Goal: Information Seeking & Learning: Find contact information

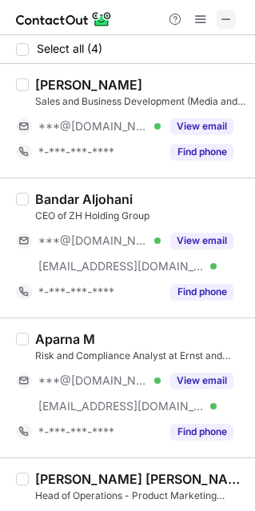
click at [225, 15] on span at bounding box center [226, 19] width 13 height 13
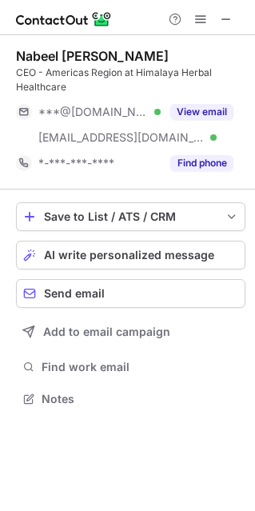
scroll to position [387, 255]
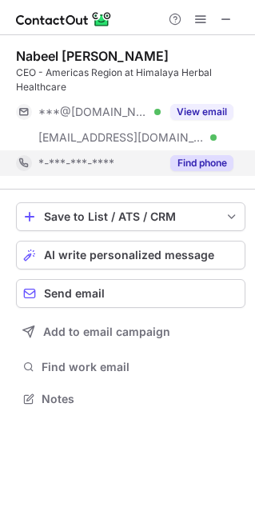
click at [208, 162] on button "Find phone" at bounding box center [201, 163] width 63 height 16
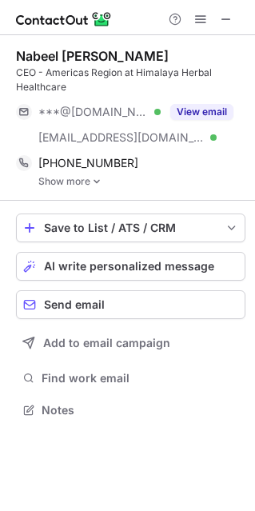
click at [92, 182] on link "Show more" at bounding box center [141, 181] width 207 height 11
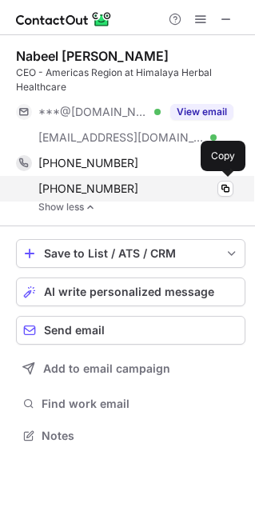
scroll to position [424, 255]
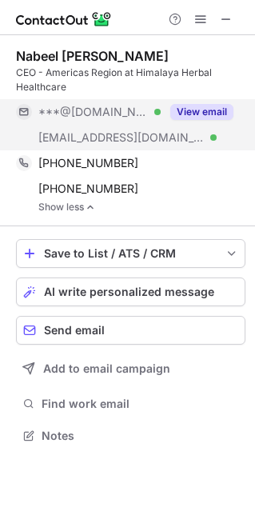
click at [207, 117] on button "View email" at bounding box center [201, 112] width 63 height 16
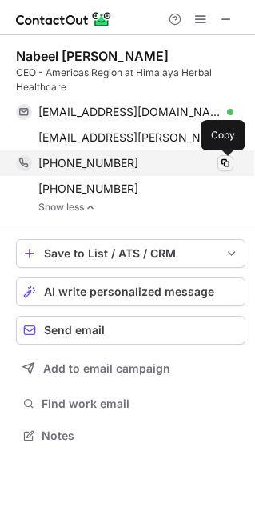
click at [226, 168] on span at bounding box center [225, 163] width 13 height 13
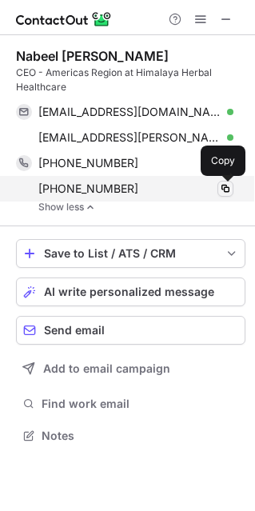
click at [229, 187] on span at bounding box center [225, 188] width 13 height 13
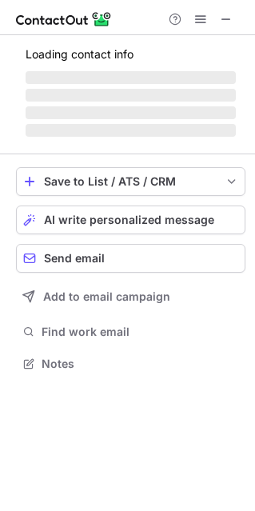
scroll to position [362, 255]
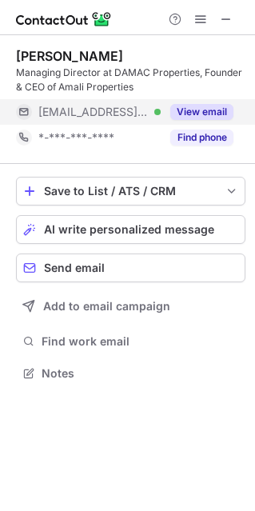
click at [209, 111] on button "View email" at bounding box center [201, 112] width 63 height 16
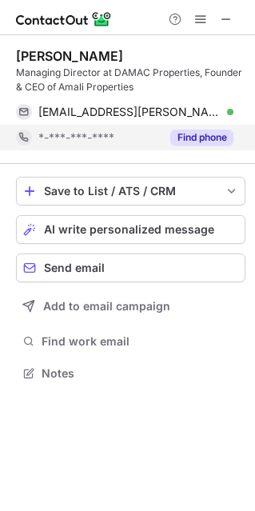
click at [222, 139] on button "Find phone" at bounding box center [201, 138] width 63 height 16
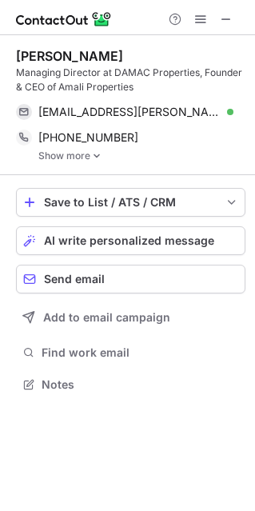
click at [90, 153] on link "Show more" at bounding box center [141, 155] width 207 height 11
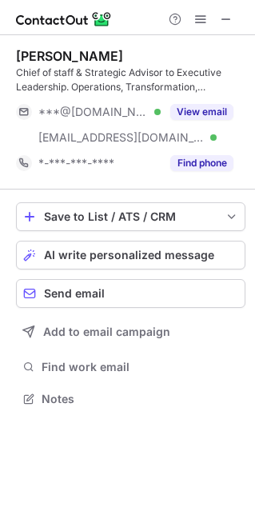
scroll to position [387, 255]
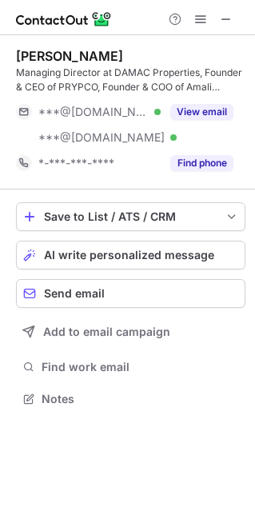
scroll to position [387, 255]
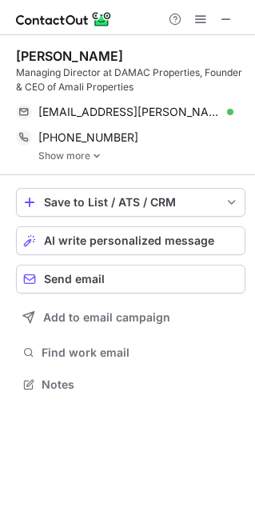
scroll to position [373, 255]
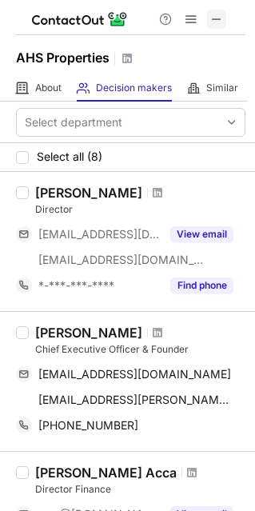
click at [220, 14] on span at bounding box center [216, 19] width 13 height 13
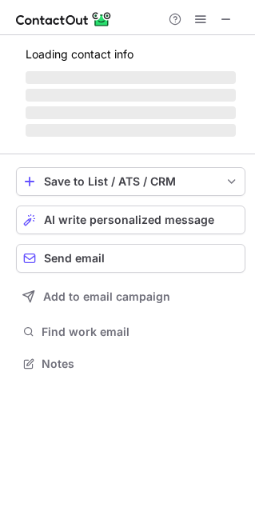
scroll to position [8, 8]
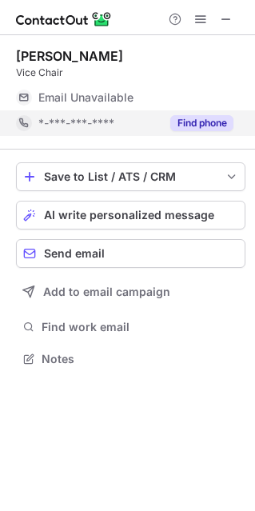
click at [209, 130] on button "Find phone" at bounding box center [201, 123] width 63 height 16
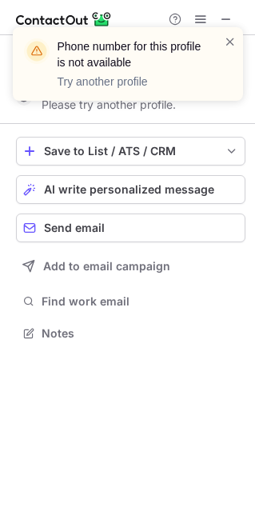
scroll to position [322, 255]
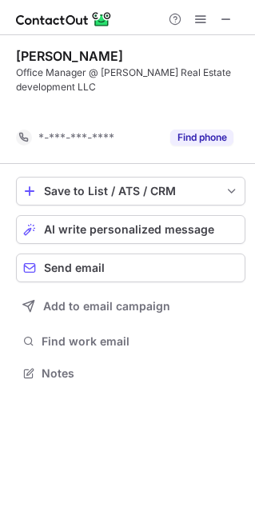
scroll to position [336, 255]
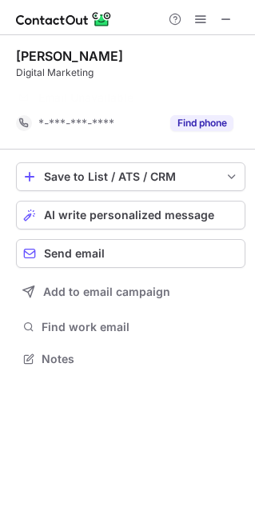
scroll to position [322, 255]
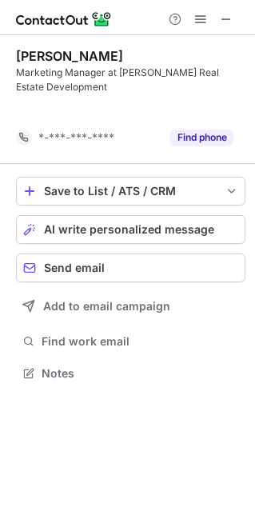
scroll to position [336, 255]
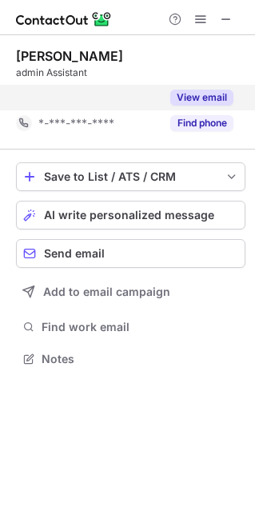
scroll to position [322, 255]
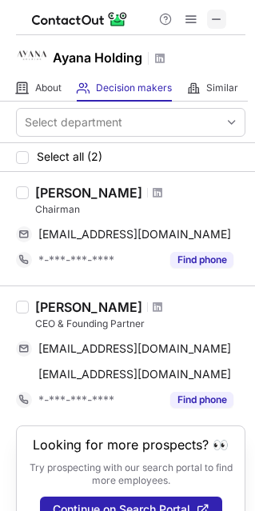
drag, startPoint x: 221, startPoint y: 21, endPoint x: 159, endPoint y: 43, distance: 65.6
click at [221, 19] on span at bounding box center [216, 19] width 13 height 13
